Goal: Check status: Check status

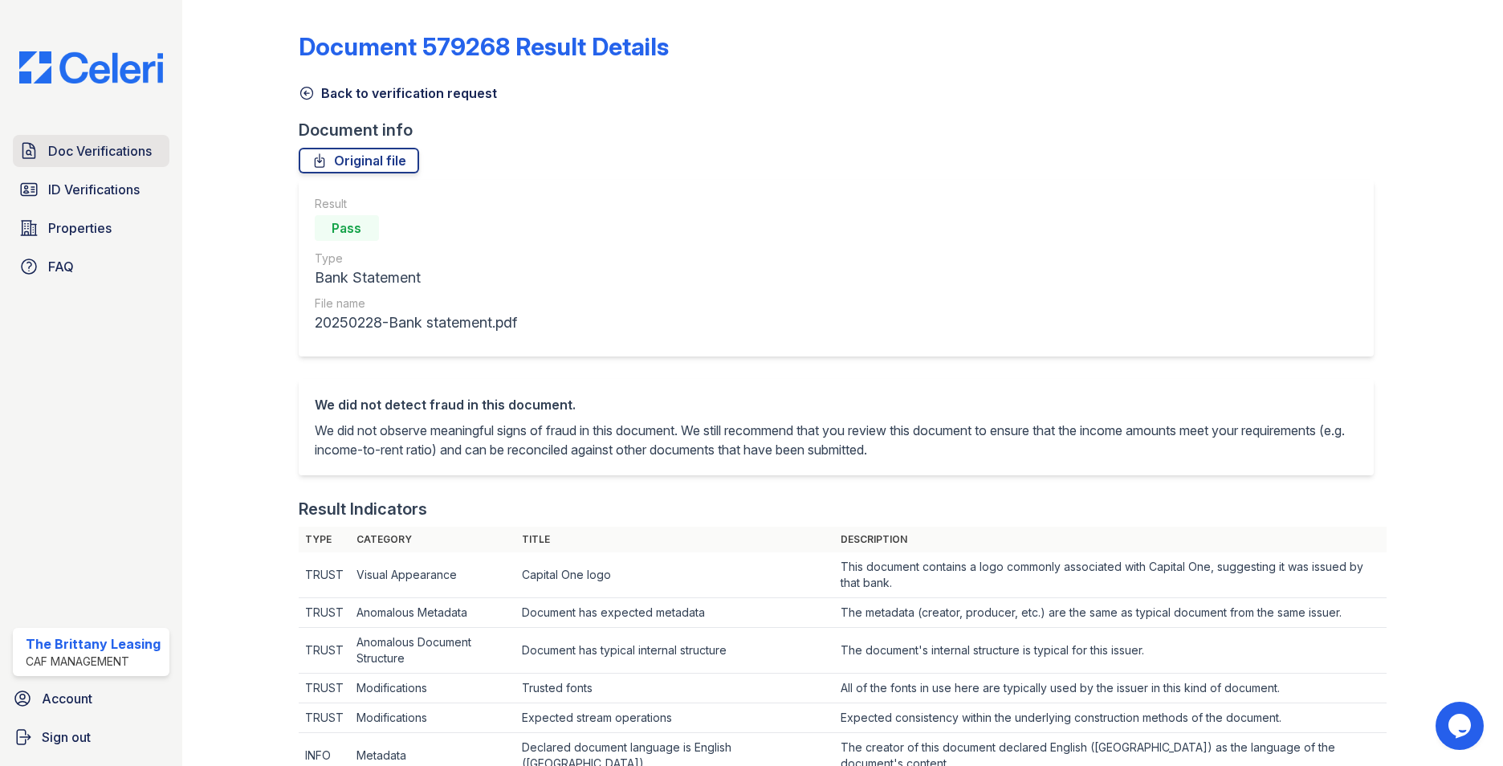
click at [98, 161] on span "Doc Verifications" at bounding box center [100, 150] width 104 height 19
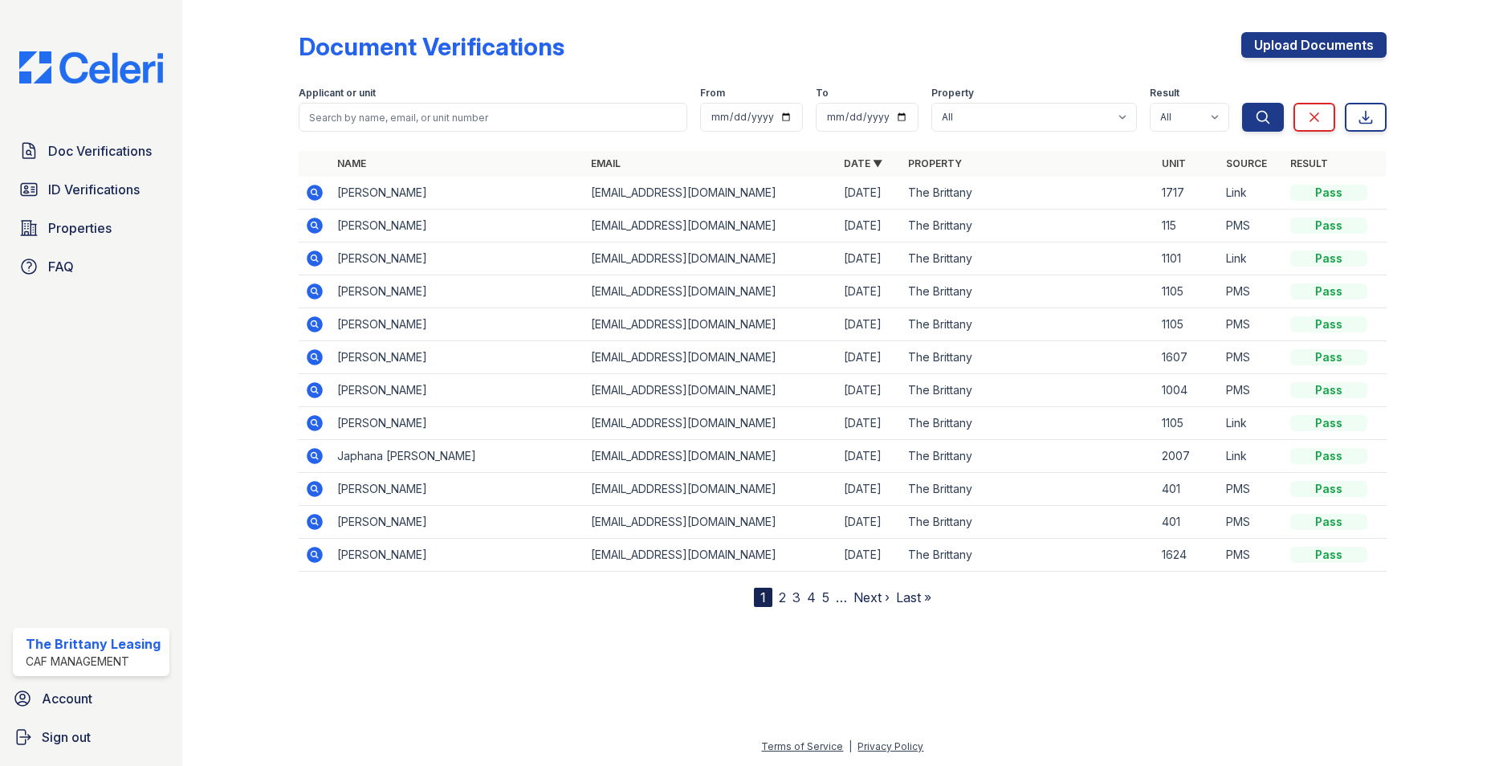
click at [779, 597] on link "2" at bounding box center [782, 597] width 7 height 16
click at [315, 294] on icon at bounding box center [315, 291] width 16 height 16
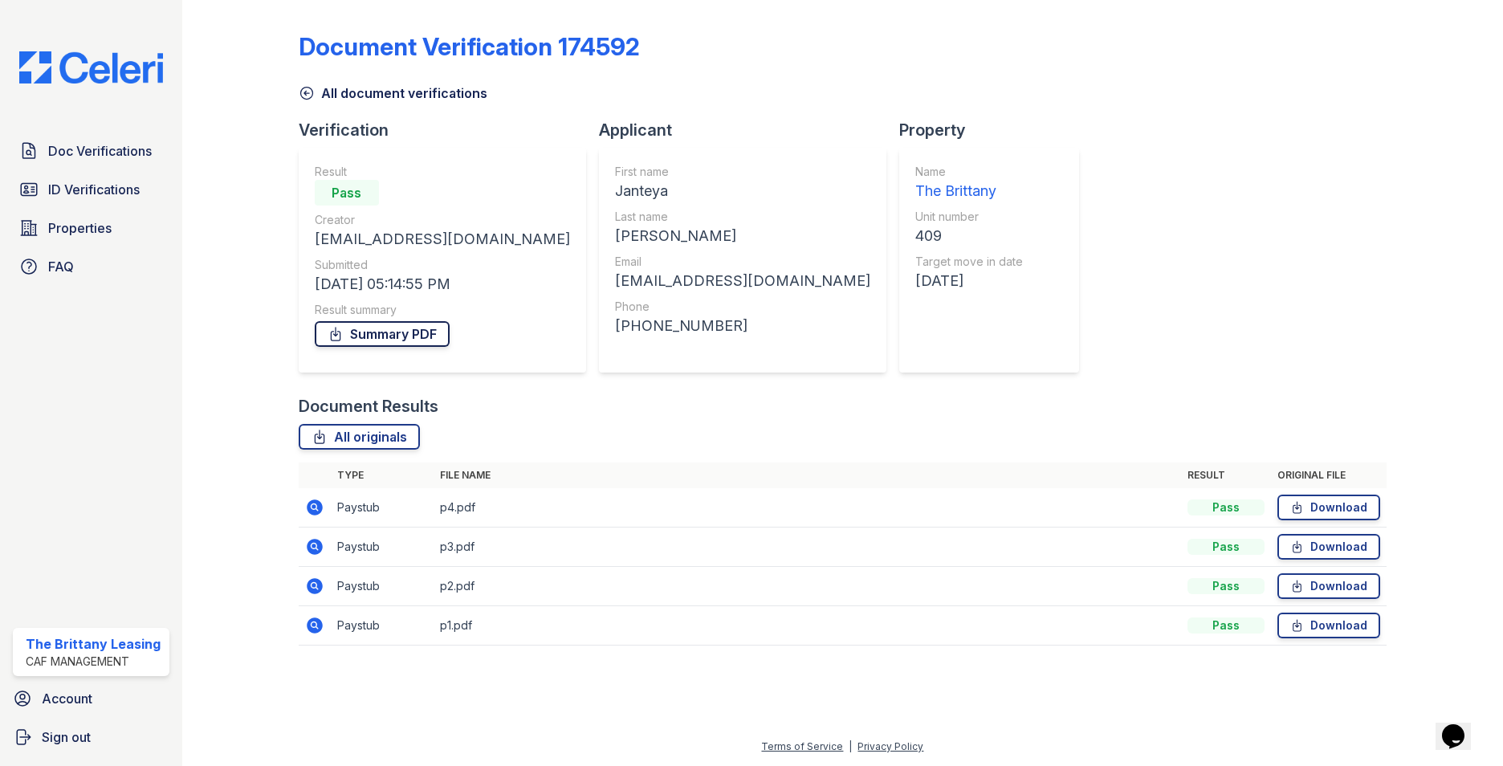
click at [380, 338] on link "Summary PDF" at bounding box center [382, 334] width 135 height 26
click at [100, 185] on span "ID Verifications" at bounding box center [94, 189] width 92 height 19
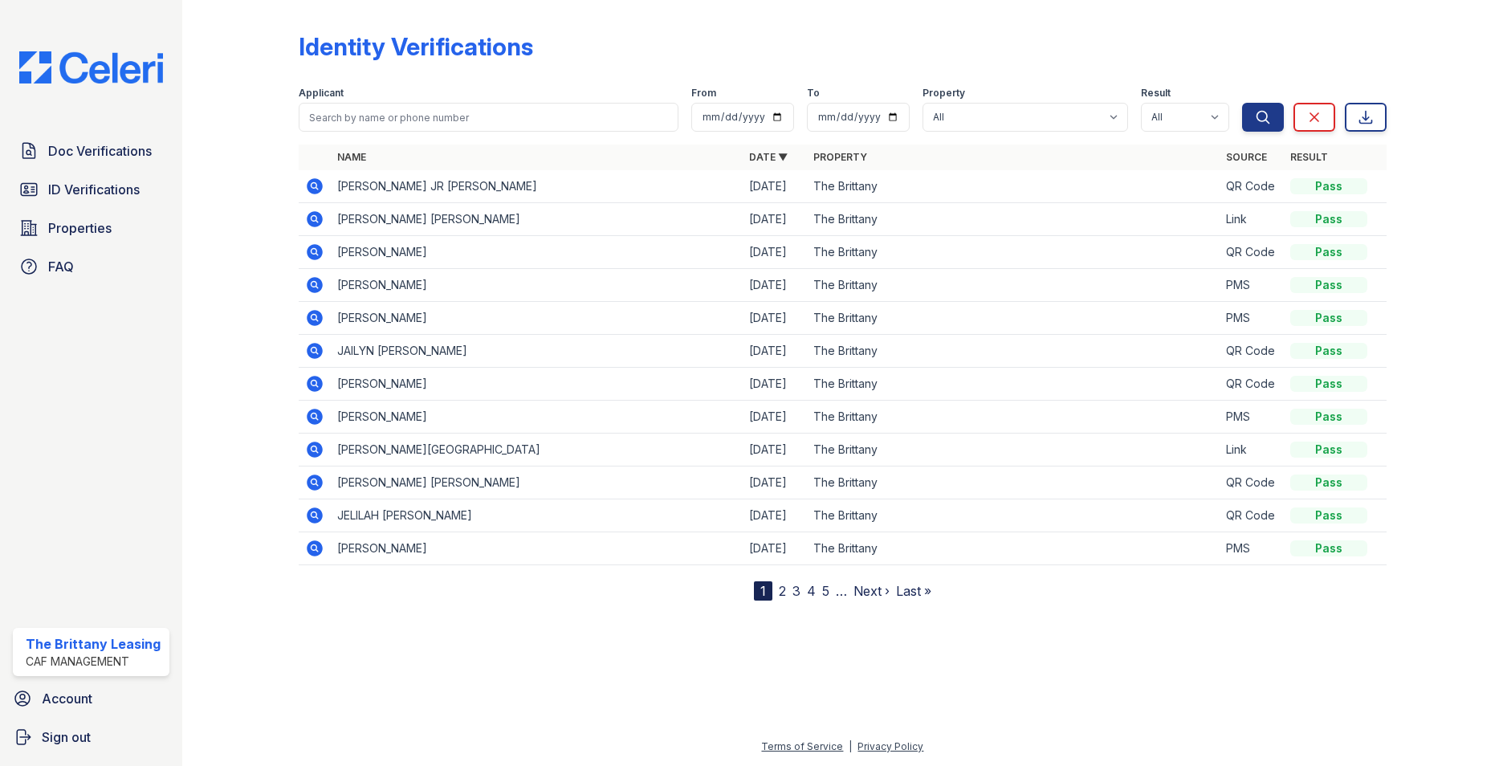
click at [784, 584] on link "2" at bounding box center [782, 591] width 7 height 16
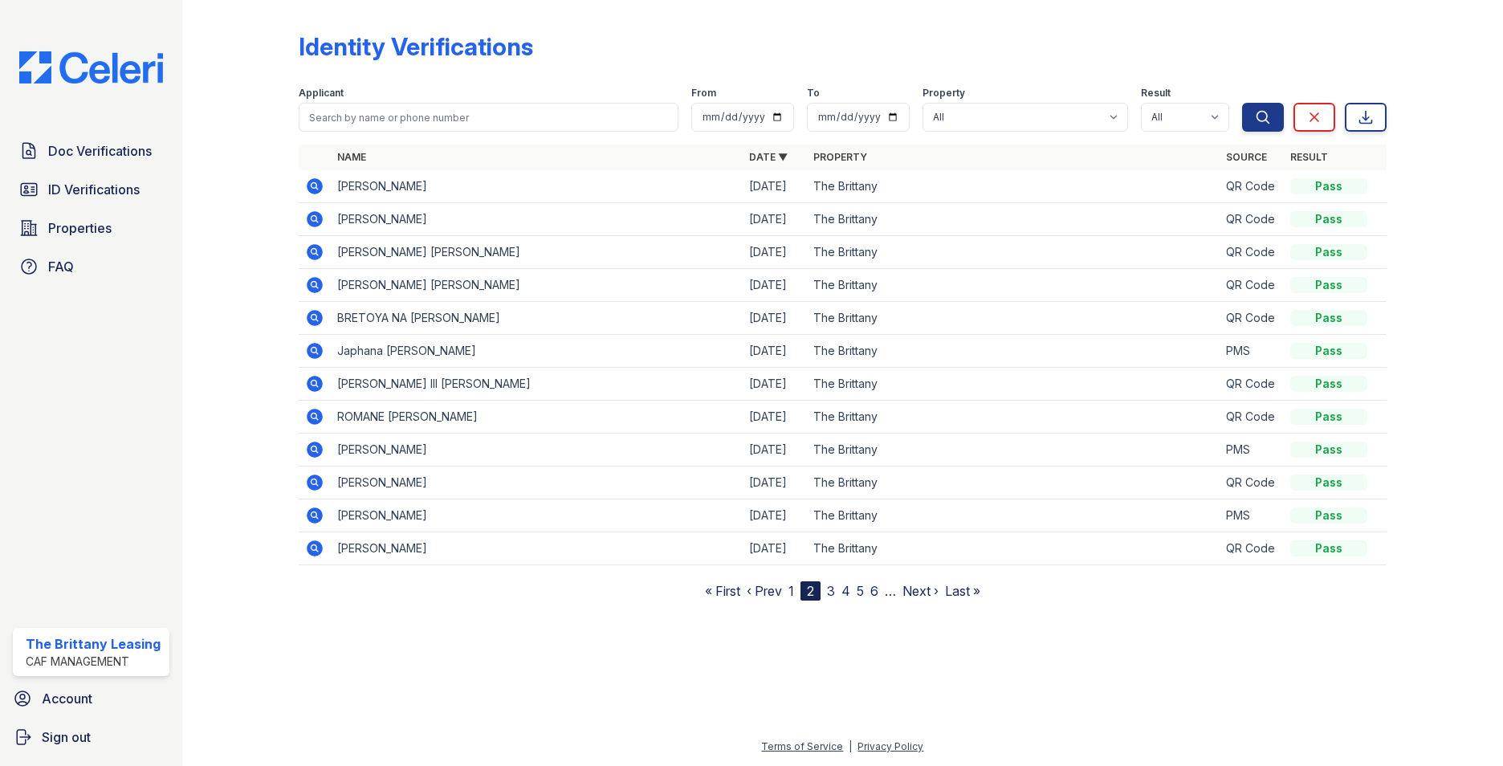
click at [309, 511] on icon at bounding box center [315, 515] width 16 height 16
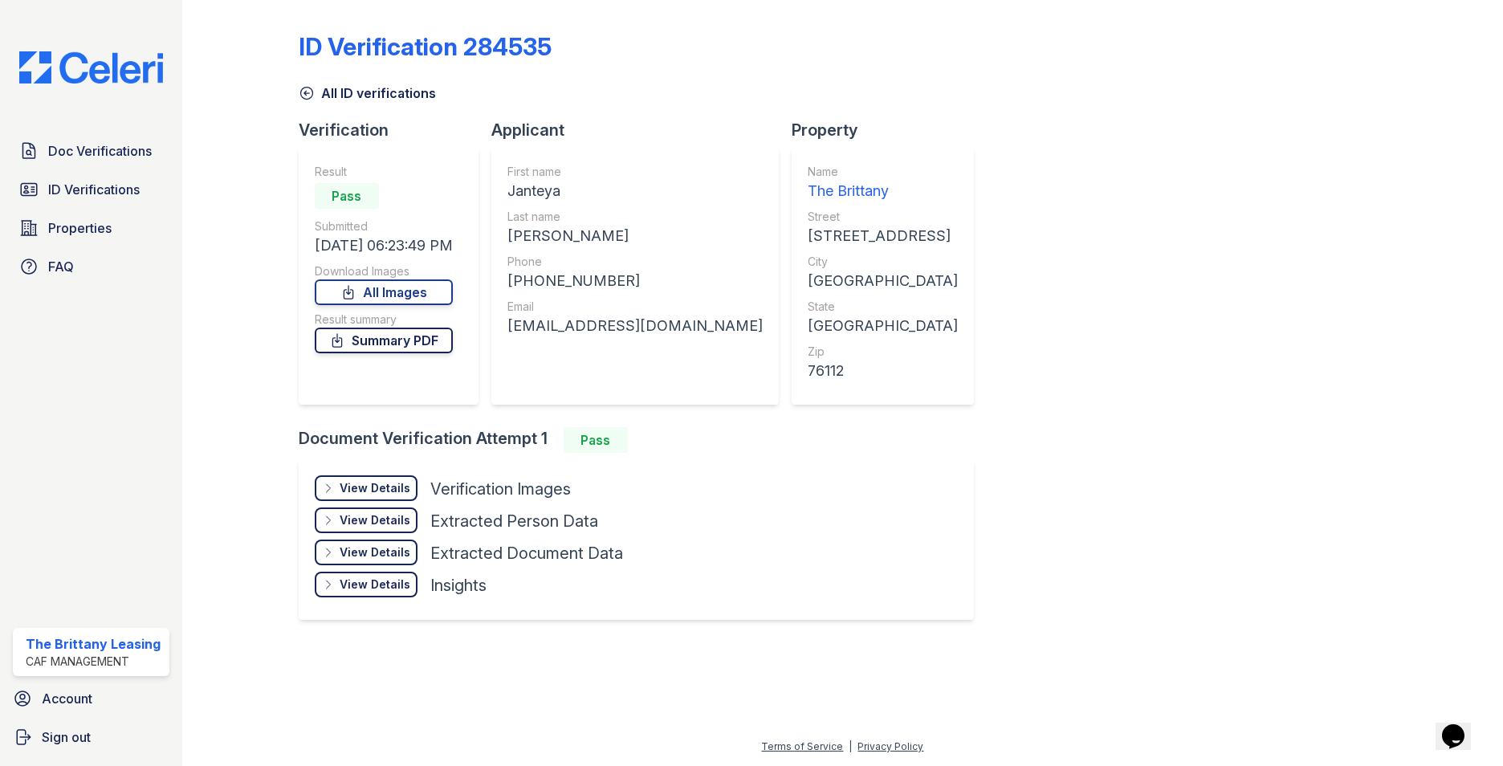
click at [425, 334] on link "Summary PDF" at bounding box center [384, 341] width 138 height 26
click at [1416, 336] on div at bounding box center [1432, 324] width 91 height 636
click at [385, 490] on div "View Details" at bounding box center [375, 488] width 71 height 16
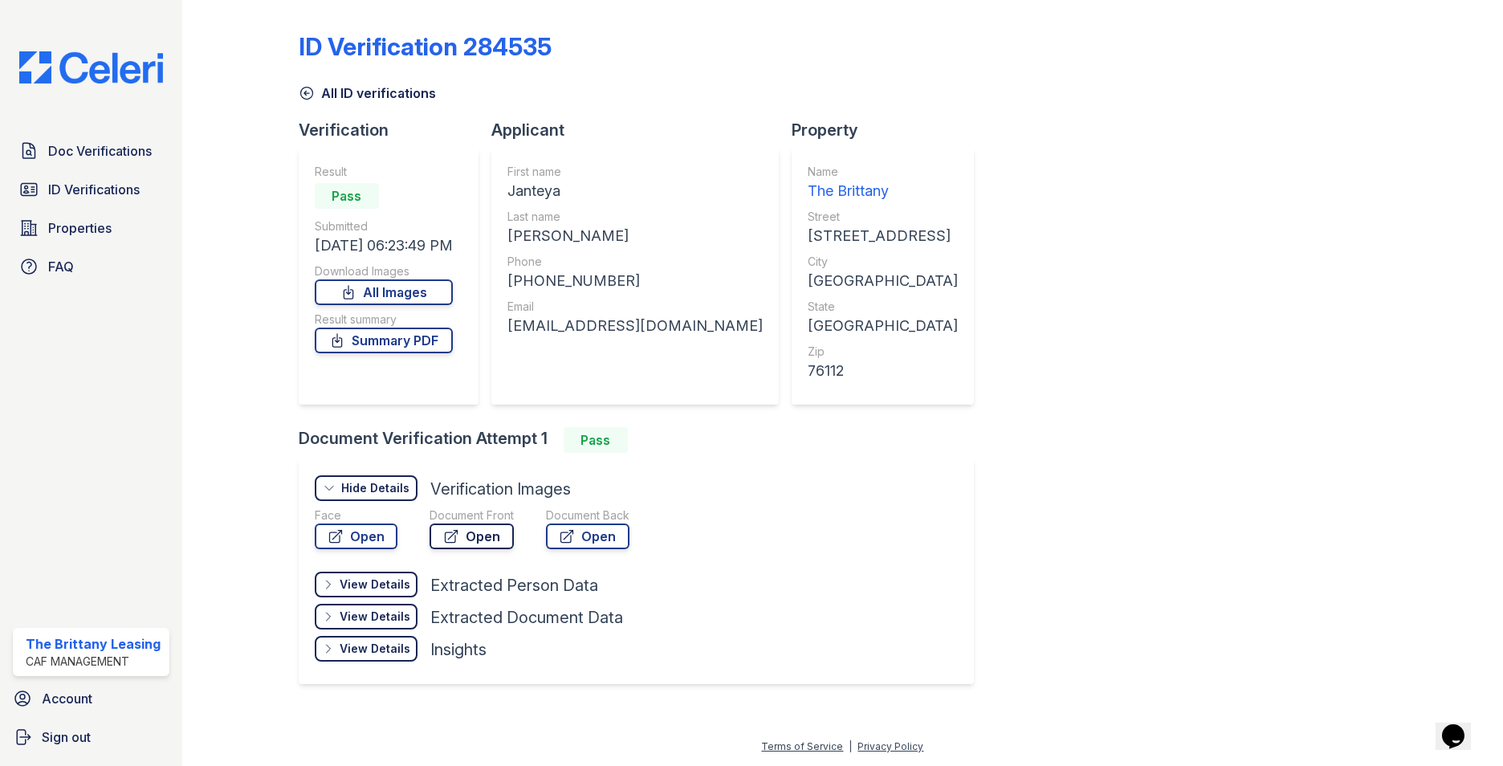
click at [483, 525] on link "Open" at bounding box center [472, 537] width 84 height 26
click at [484, 539] on link "Open" at bounding box center [472, 537] width 84 height 26
click at [594, 529] on link "Open" at bounding box center [588, 537] width 84 height 26
